Goal: Information Seeking & Learning: Learn about a topic

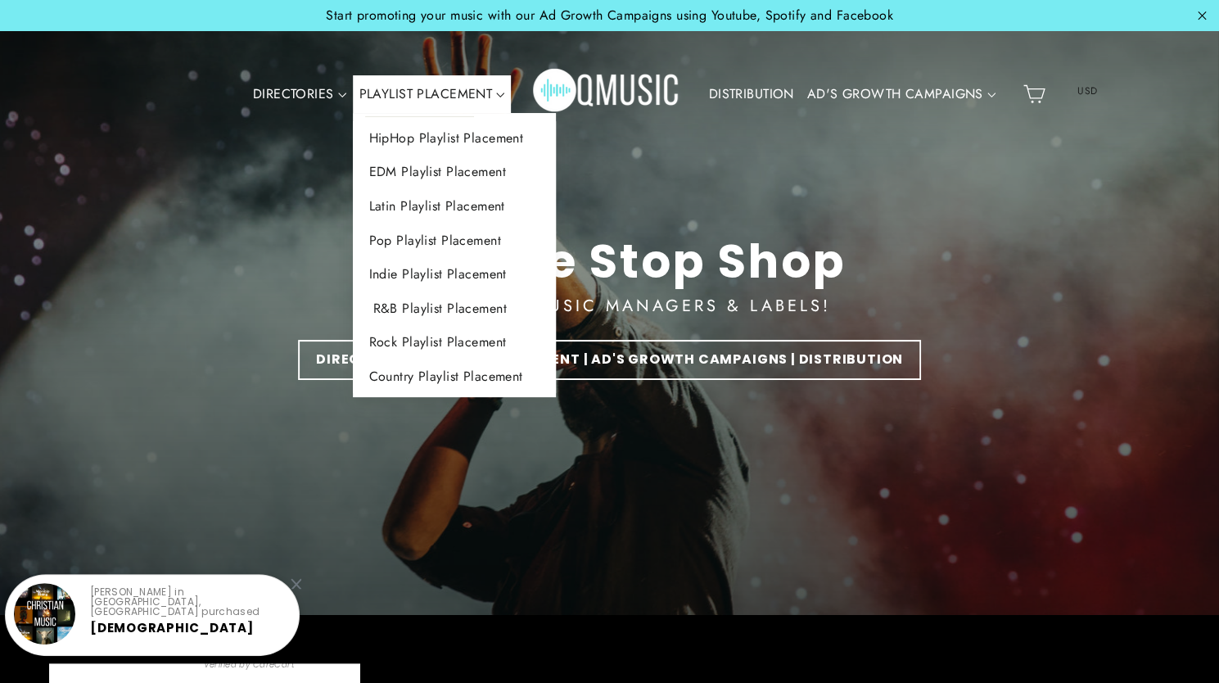
click at [435, 307] on link "R&B Playlist Placement" at bounding box center [455, 308] width 204 height 34
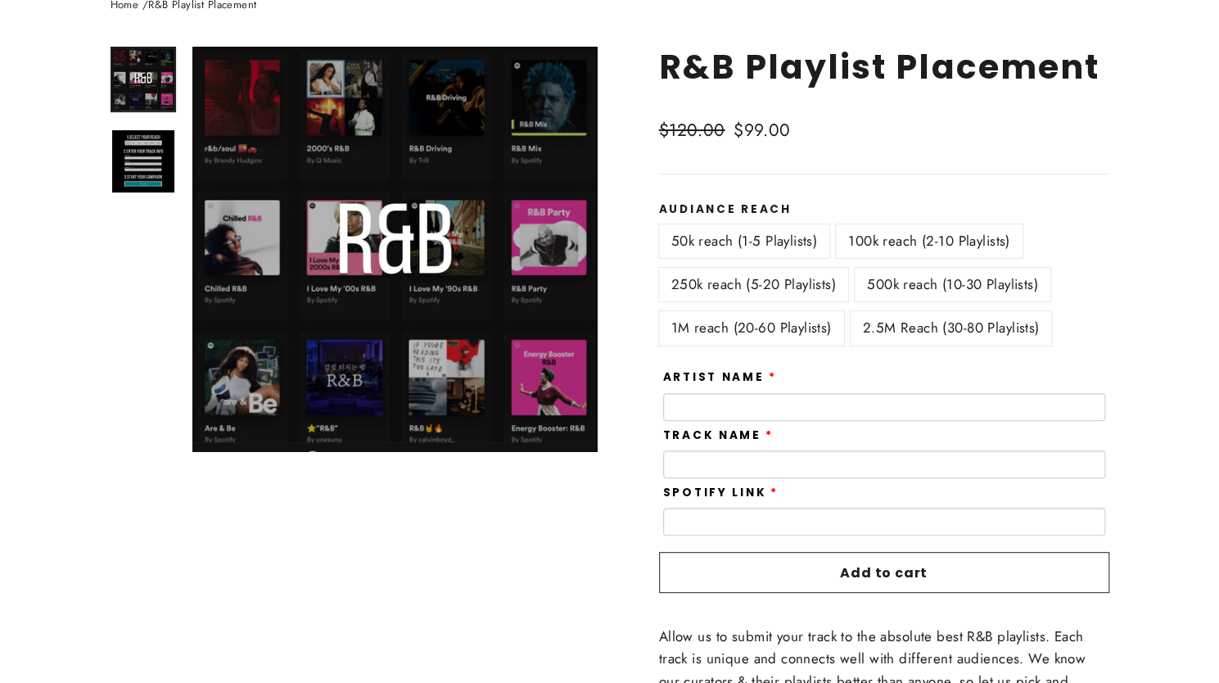
scroll to position [187, 0]
click at [724, 407] on input "text" at bounding box center [884, 407] width 442 height 28
click at [711, 466] on input "text" at bounding box center [884, 464] width 442 height 28
click at [715, 404] on input "text" at bounding box center [884, 407] width 442 height 28
click at [715, 399] on input "text" at bounding box center [884, 407] width 442 height 28
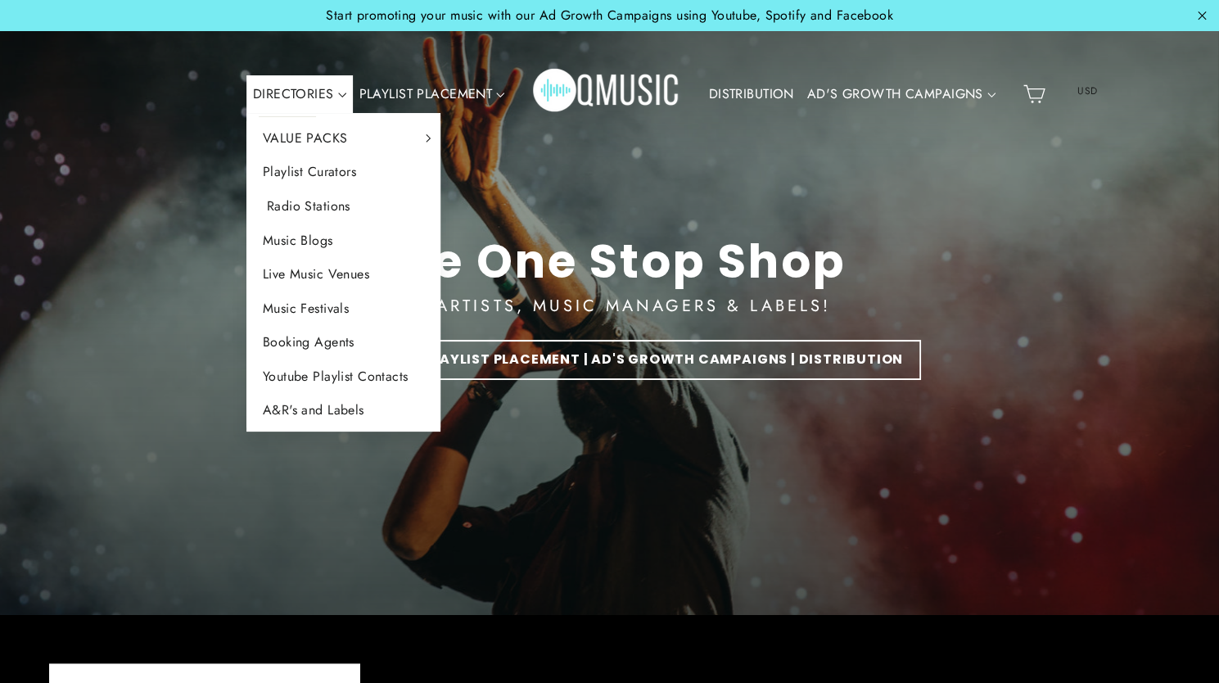
click at [314, 202] on link "Radio Stations" at bounding box center [343, 206] width 195 height 34
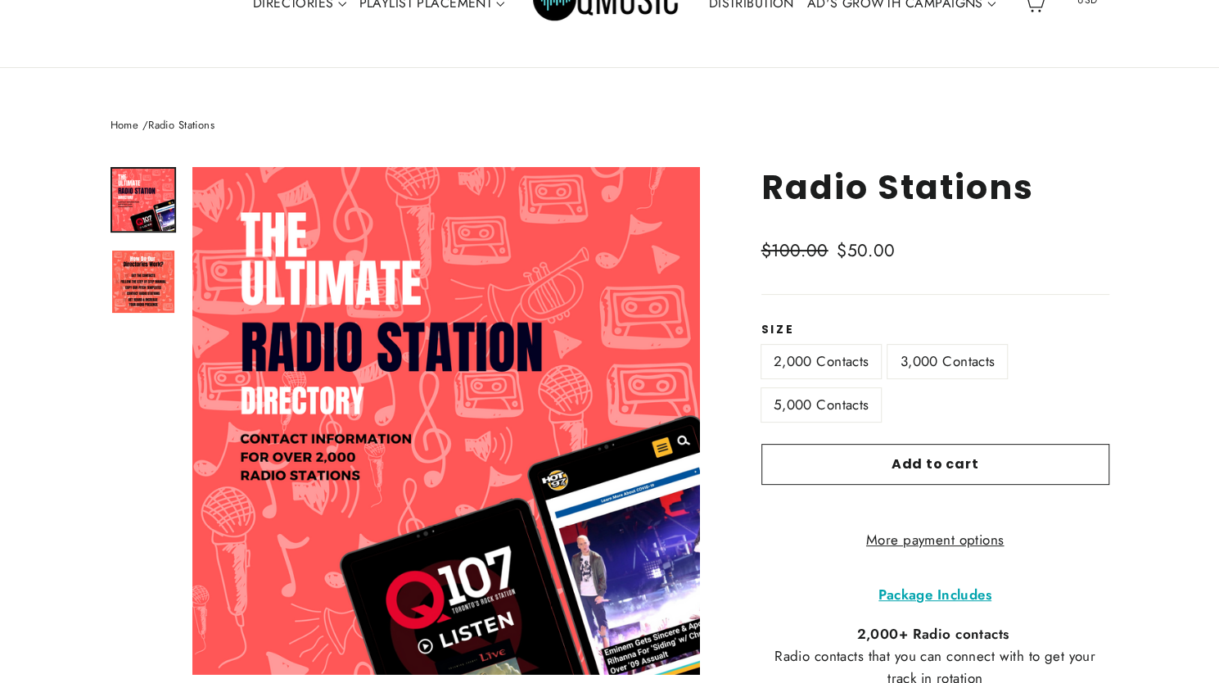
scroll to position [149, 0]
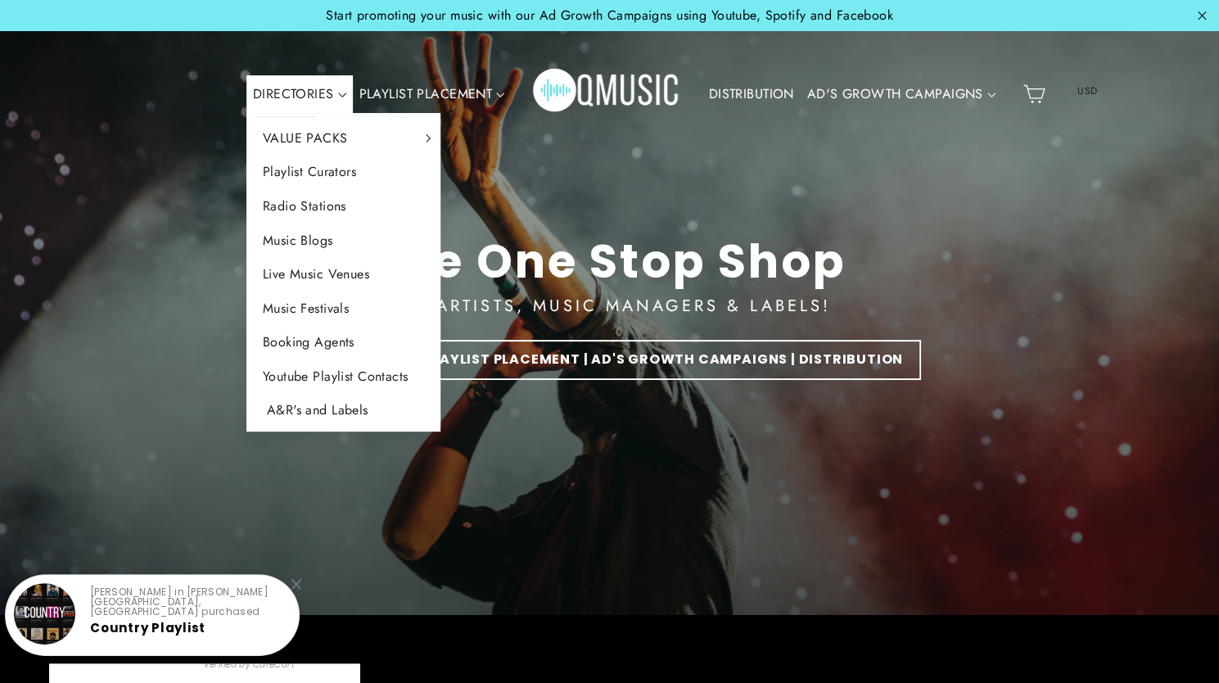
click at [331, 409] on link "A&R's and Labels" at bounding box center [343, 410] width 195 height 34
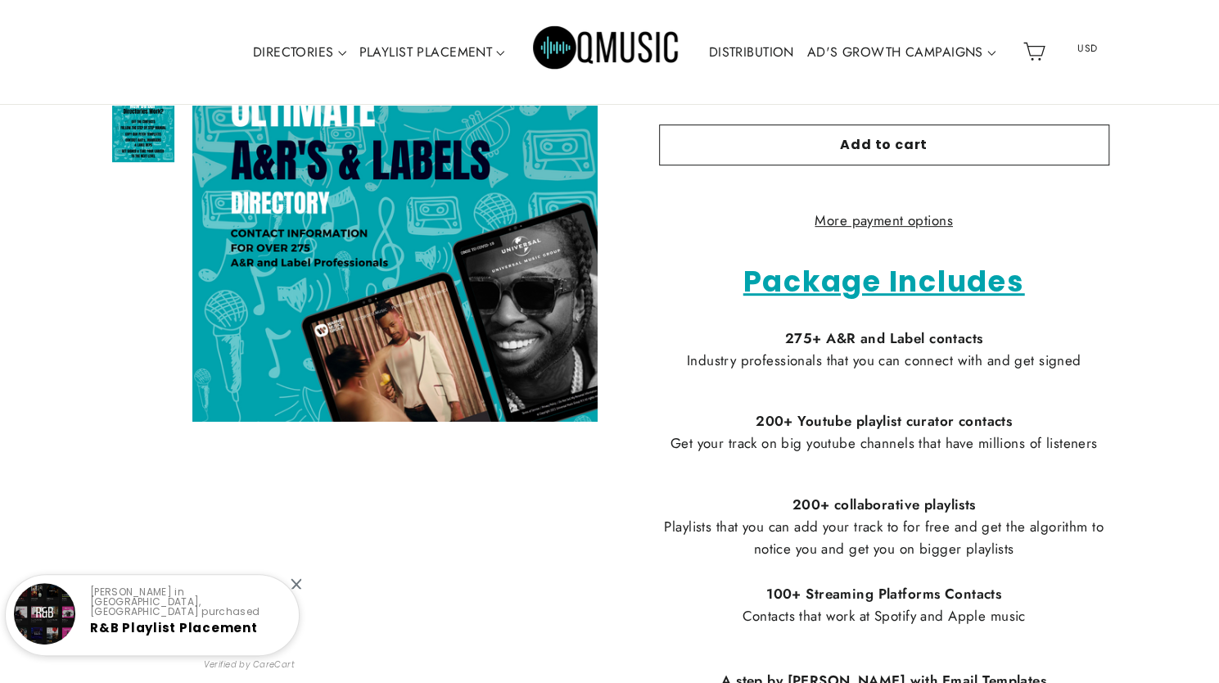
scroll to position [265, 0]
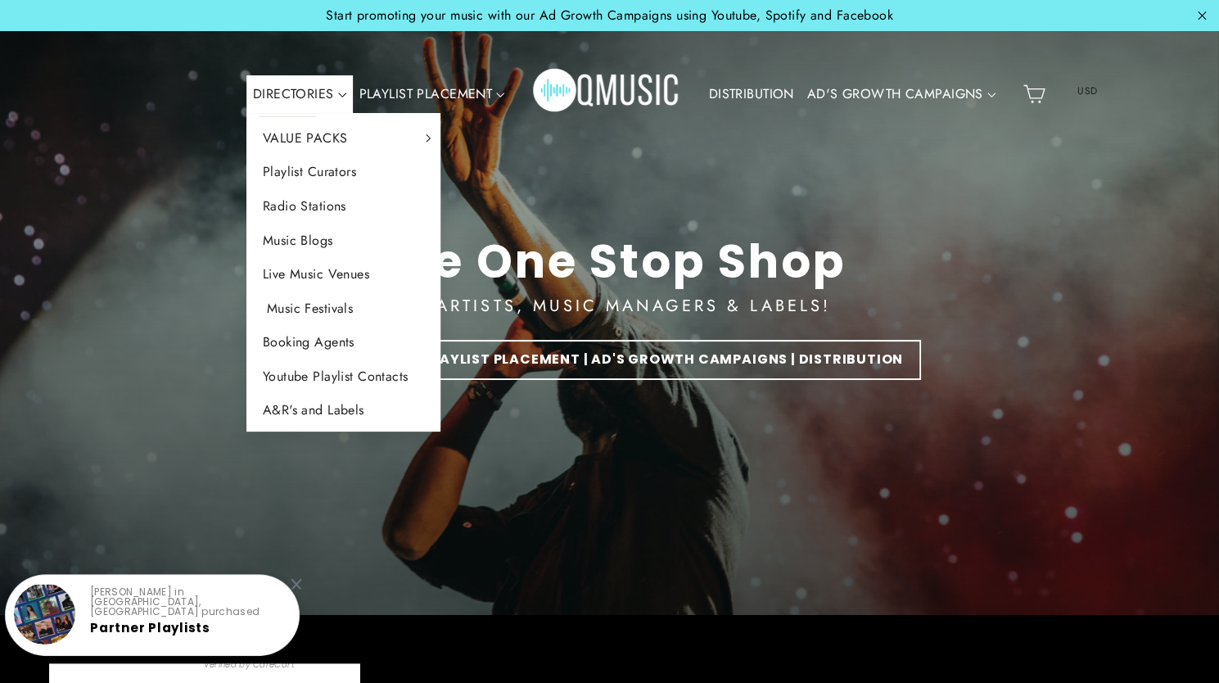
click at [307, 313] on link "Music Festivals" at bounding box center [343, 308] width 195 height 34
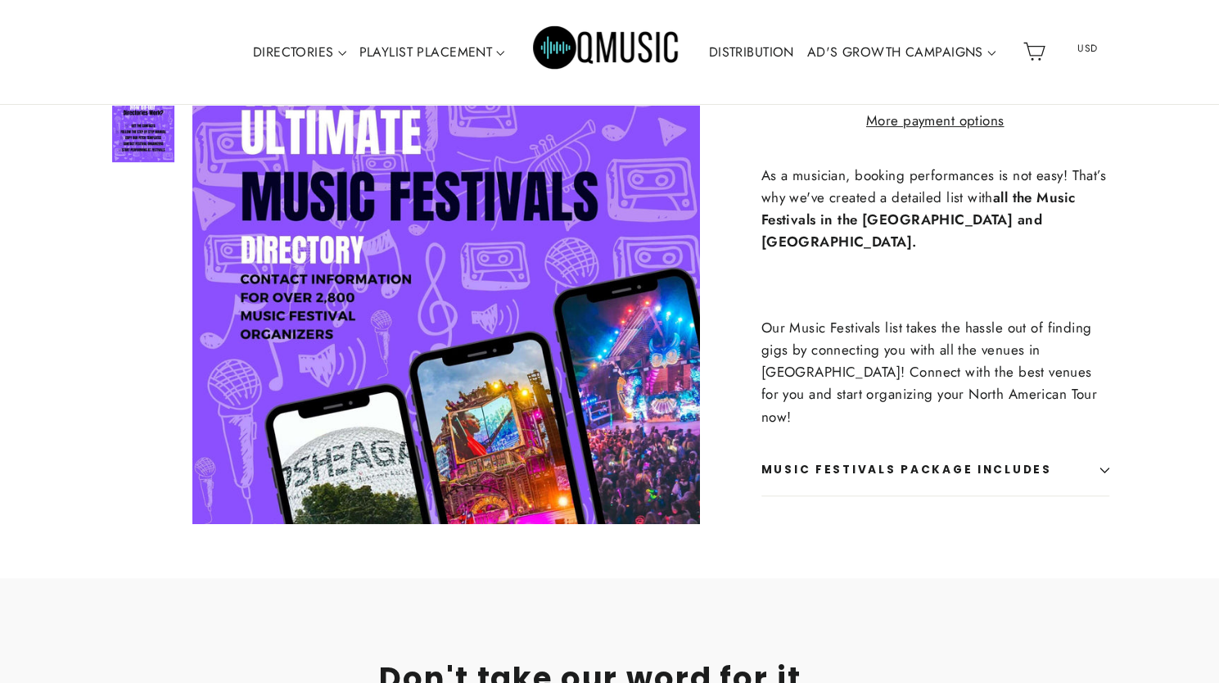
scroll to position [463, 0]
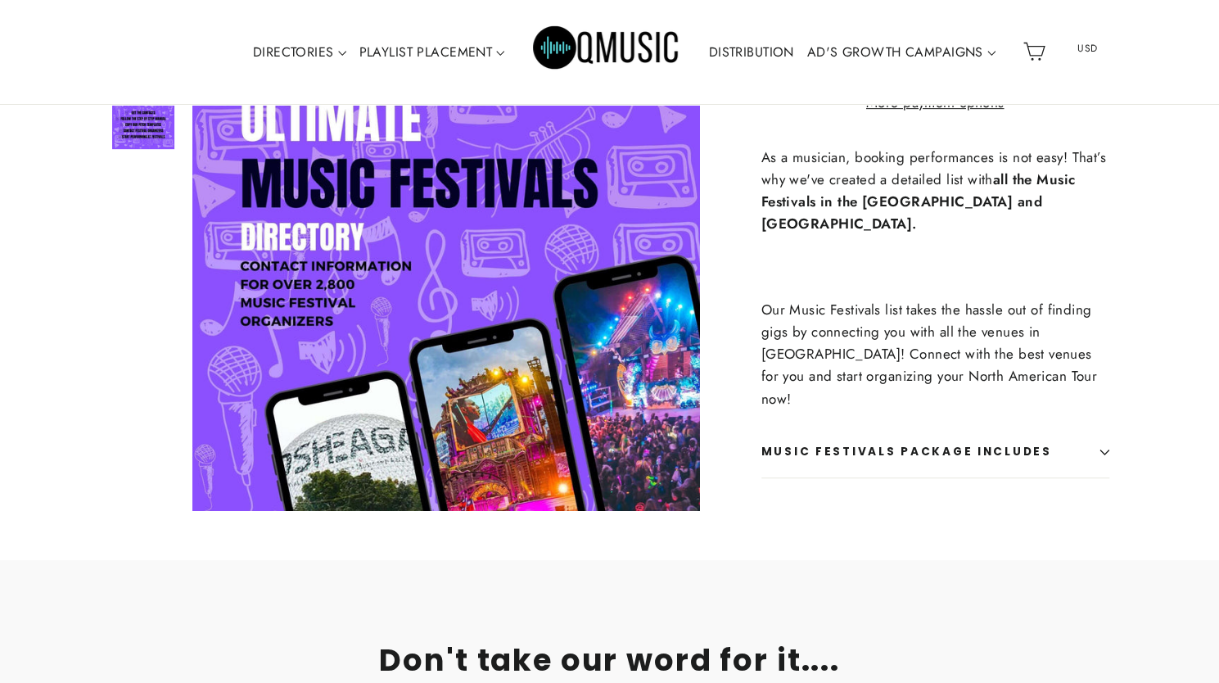
click at [1104, 447] on icon "button" at bounding box center [1104, 452] width 10 height 10
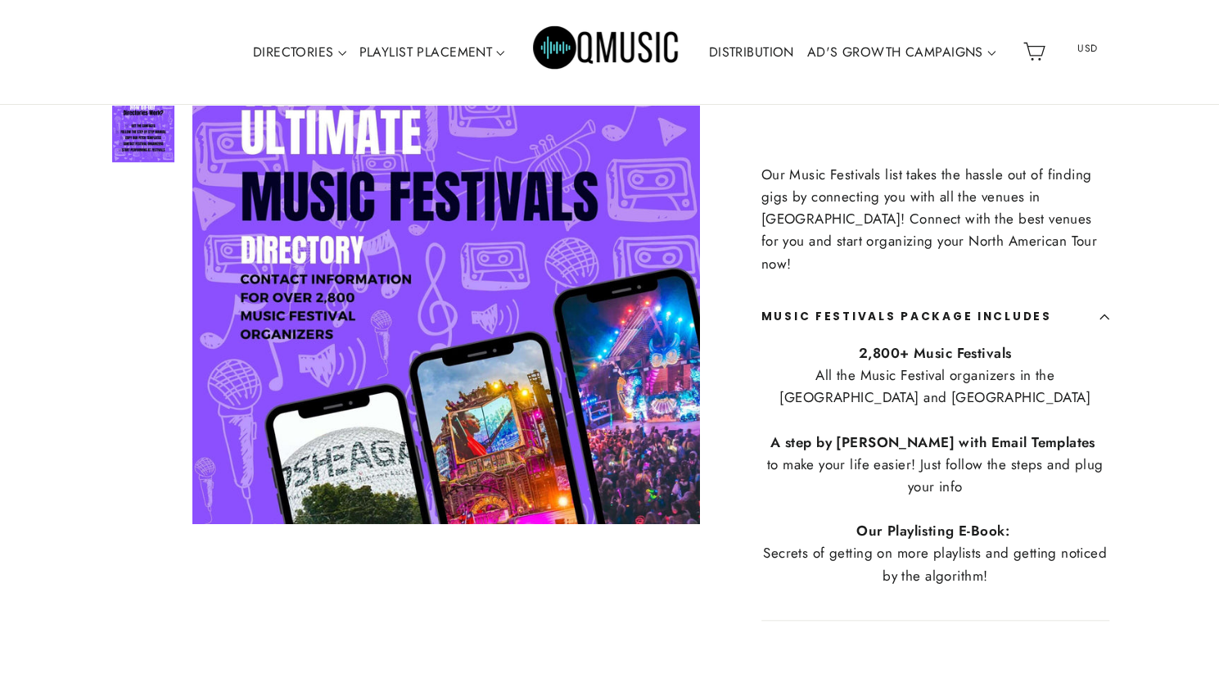
scroll to position [601, 0]
